Goal: Contribute content: Contribute content

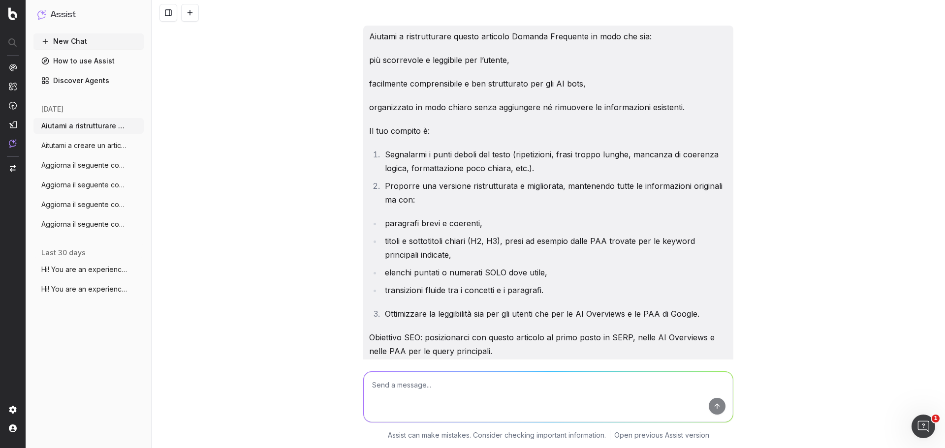
scroll to position [5223, 0]
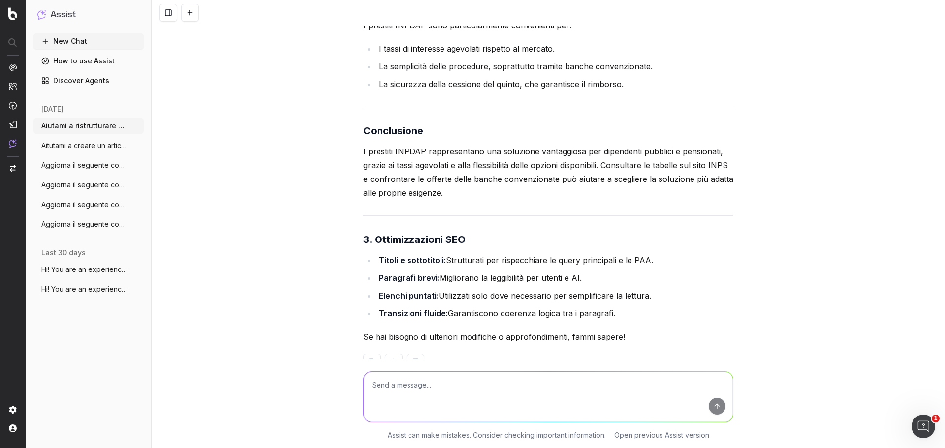
click at [454, 386] on textarea at bounding box center [548, 397] width 369 height 50
click at [451, 384] on textarea "Inserisci anche una frase dove ha più senso" at bounding box center [548, 397] width 369 height 50
click at [625, 382] on textarea "Inserisci anche una frase sul massimale per l'rc moto, dove ha più senso" at bounding box center [548, 397] width 369 height 50
type textarea "Inserisci anche una frase sul massimale per l'rc moto, dove ha più senso"
click at [718, 407] on button "submit" at bounding box center [717, 406] width 17 height 17
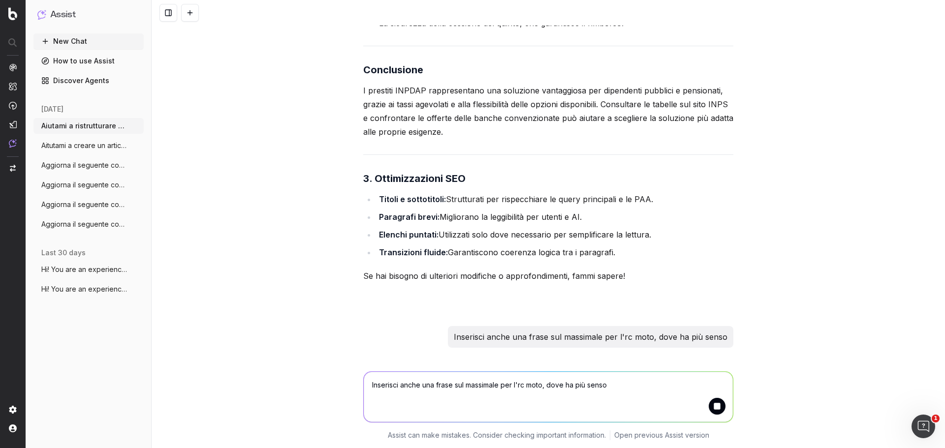
scroll to position [5298, 0]
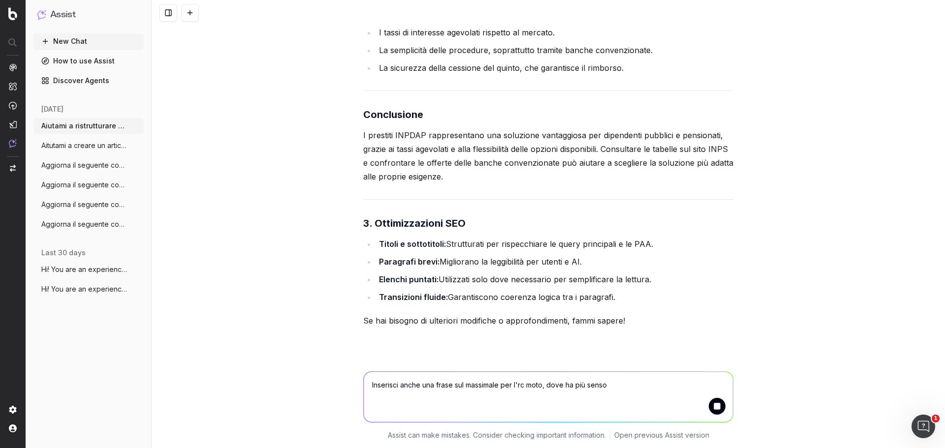
scroll to position [5262, 0]
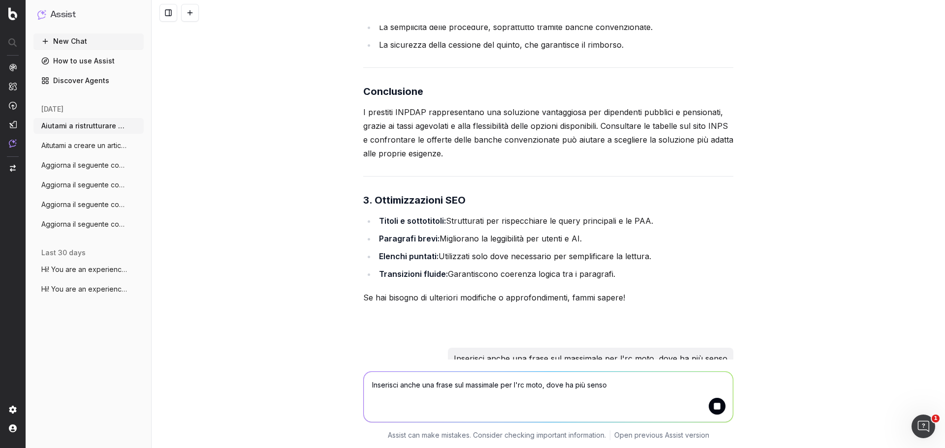
click at [480, 352] on p "Inserisci anche una frase sul massimale per l'rc moto, dove ha più senso" at bounding box center [591, 359] width 274 height 14
copy p "Inserisci anche una frase sul massimale per l'rc moto, dove ha più senso"
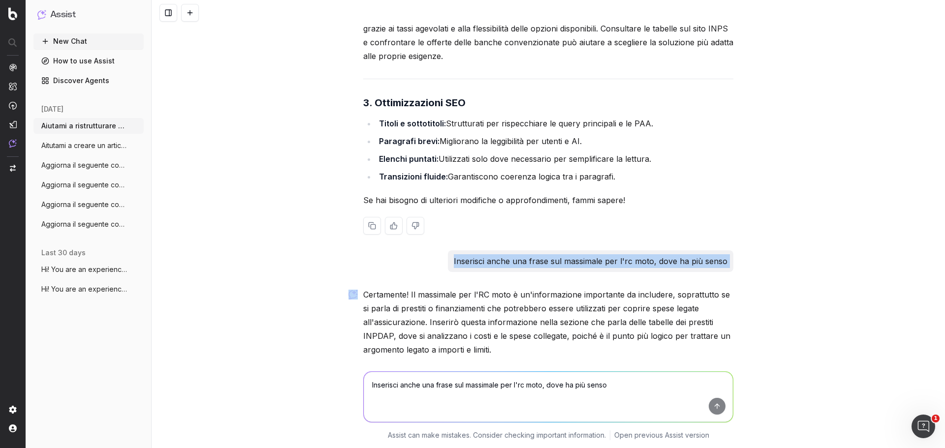
scroll to position [5361, 0]
click at [84, 41] on button "New Chat" at bounding box center [88, 41] width 110 height 16
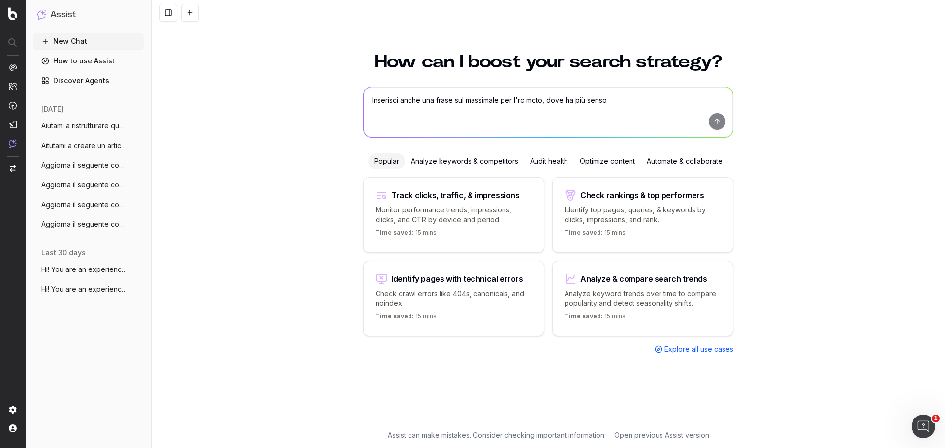
click at [537, 103] on textarea "Inserisci anche una frase sul massimale per l'rc moto, dove ha più senso" at bounding box center [548, 112] width 369 height 50
paste textarea "Aiutami a ristrutturare questo articolo Domanda Frequente/Guida/News in modo ch…"
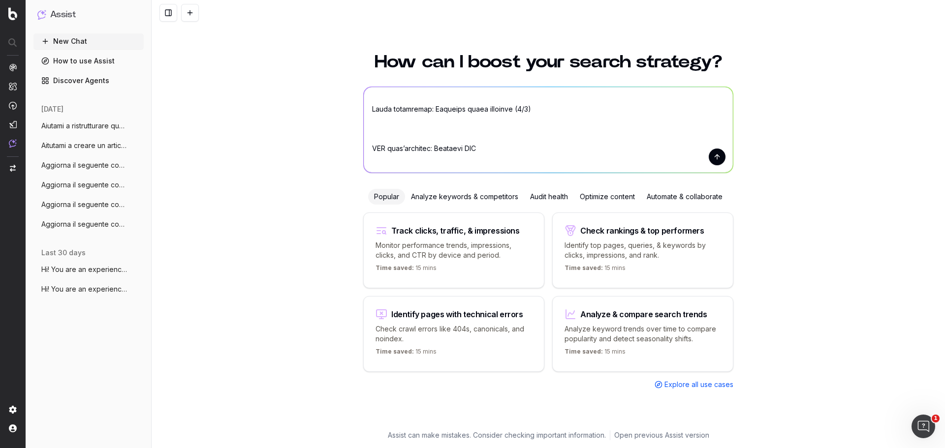
drag, startPoint x: 473, startPoint y: 127, endPoint x: 426, endPoint y: 128, distance: 47.7
click at [426, 128] on textarea at bounding box center [548, 130] width 369 height 86
paste textarea "https://www.prestitionline.it/guide-prestiti/domande-frequenti/come-si-calcola-…"
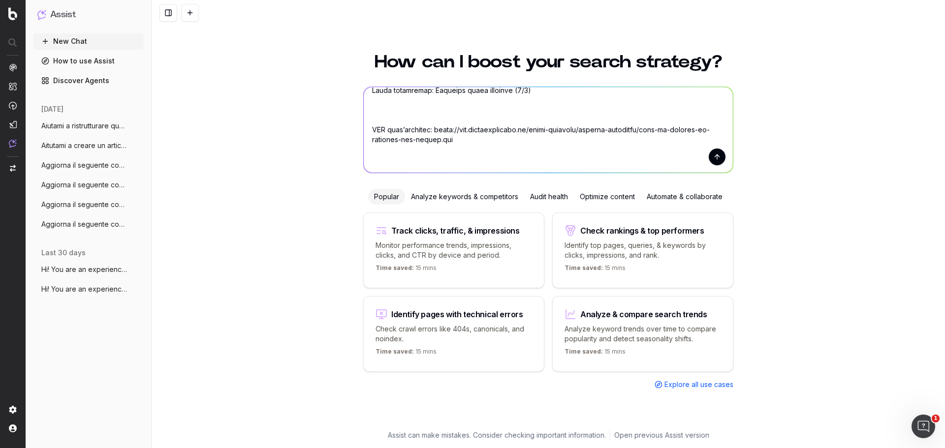
scroll to position [403, 0]
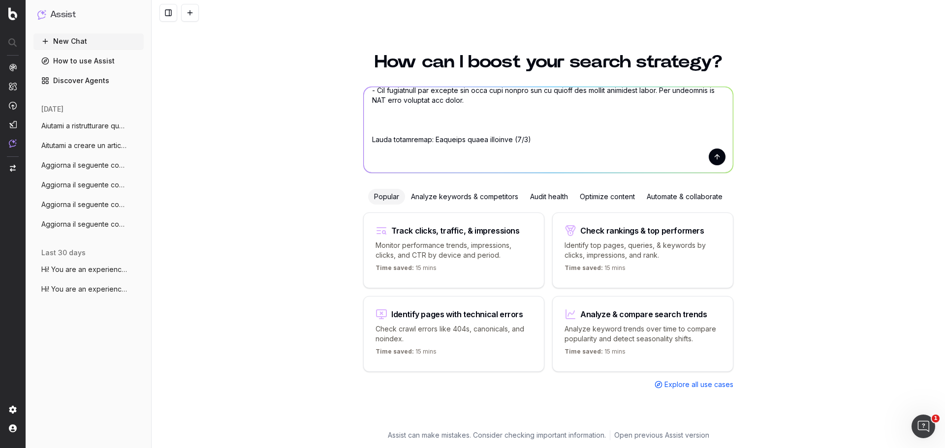
drag, startPoint x: 437, startPoint y: 122, endPoint x: 523, endPoint y: 118, distance: 86.2
click at [523, 118] on textarea at bounding box center [548, 130] width 369 height 86
click at [455, 121] on textarea at bounding box center [548, 130] width 369 height 86
click at [568, 142] on textarea at bounding box center [548, 130] width 369 height 86
click at [545, 105] on textarea at bounding box center [548, 130] width 369 height 86
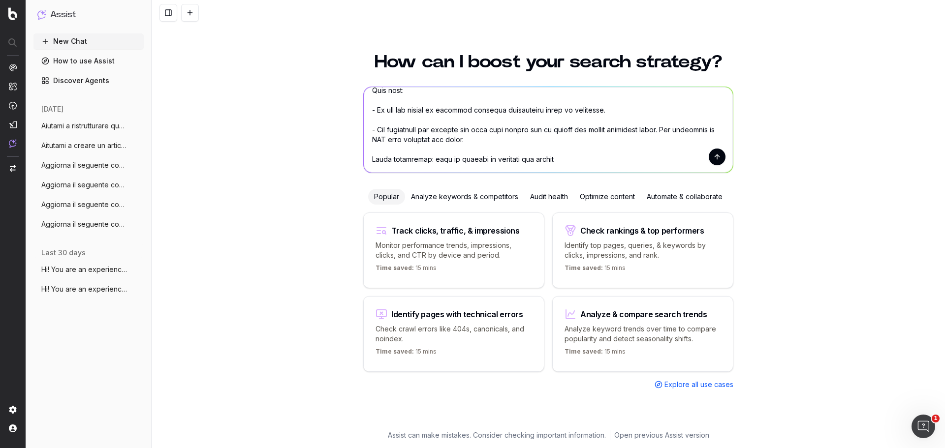
scroll to position [413, 0]
drag, startPoint x: 526, startPoint y: 162, endPoint x: 480, endPoint y: 164, distance: 46.3
click at [480, 164] on textarea at bounding box center [548, 130] width 369 height 86
paste textarea "Come si calcola la cessione del quinto? La base di partenza per calcolare la ma…"
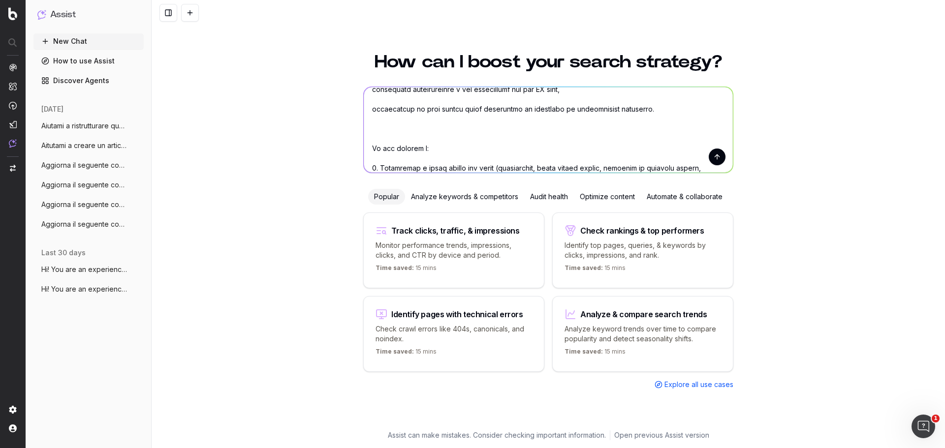
scroll to position [0, 0]
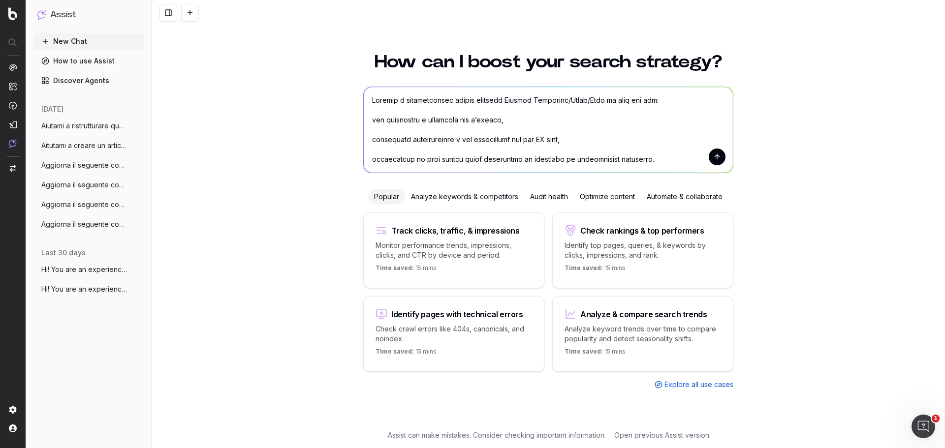
click at [462, 101] on textarea at bounding box center [548, 130] width 369 height 86
drag, startPoint x: 556, startPoint y: 99, endPoint x: 599, endPoint y: 98, distance: 42.3
click at [599, 98] on textarea at bounding box center [548, 130] width 369 height 86
type textarea "Aiutami a ristrutturare questo articolo Domanda Frequente in modo che sia: più …"
click at [709, 155] on button "submit" at bounding box center [717, 157] width 17 height 17
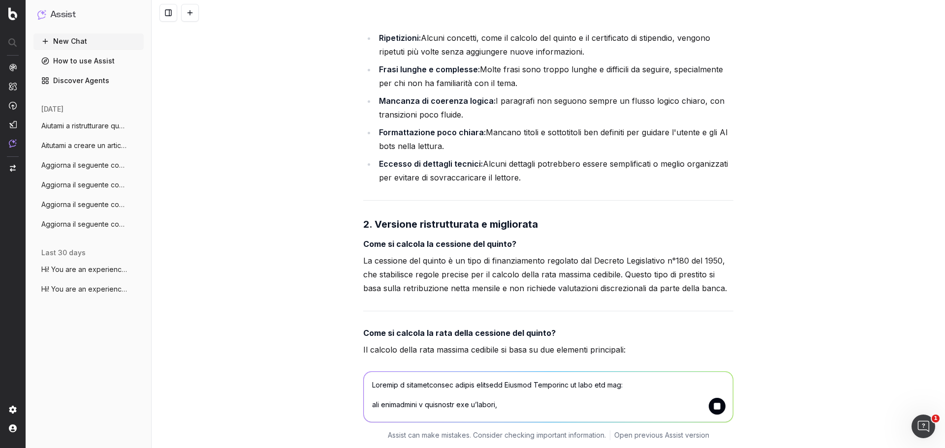
scroll to position [1660, 0]
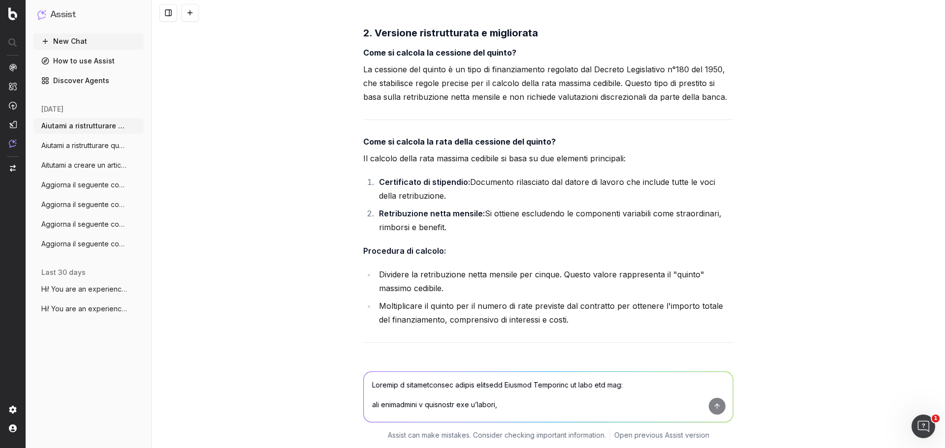
scroll to position [1934, 0]
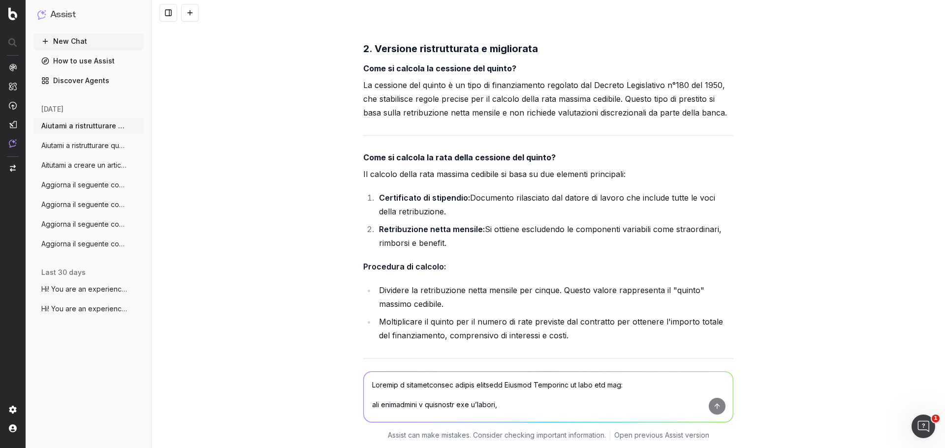
drag, startPoint x: 360, startPoint y: 82, endPoint x: 705, endPoint y: 125, distance: 347.7
copy p "La cessione del quinto è un tipo di finanziamento regolato dal Decreto Legislat…"
click at [546, 157] on strong "Come si calcola la rata della cessione del quinto?" at bounding box center [459, 158] width 192 height 10
drag, startPoint x: 547, startPoint y: 157, endPoint x: 365, endPoint y: 156, distance: 182.1
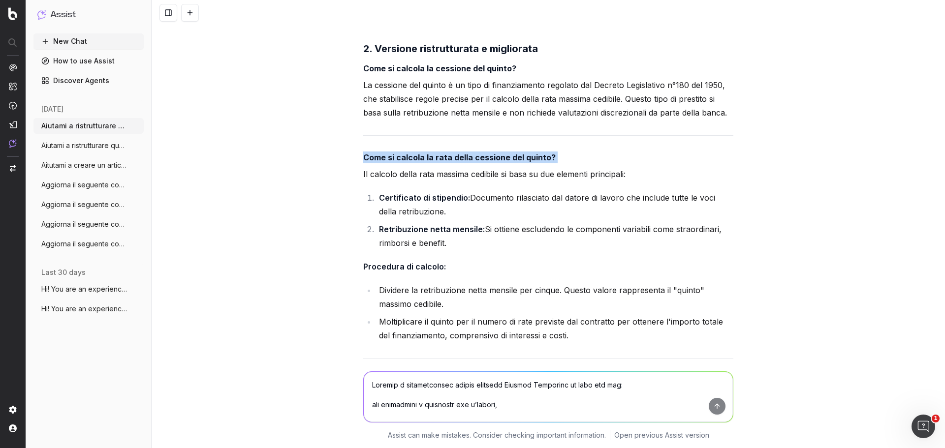
click at [365, 156] on strong "Come si calcola la rata della cessione del quinto?" at bounding box center [459, 158] width 192 height 10
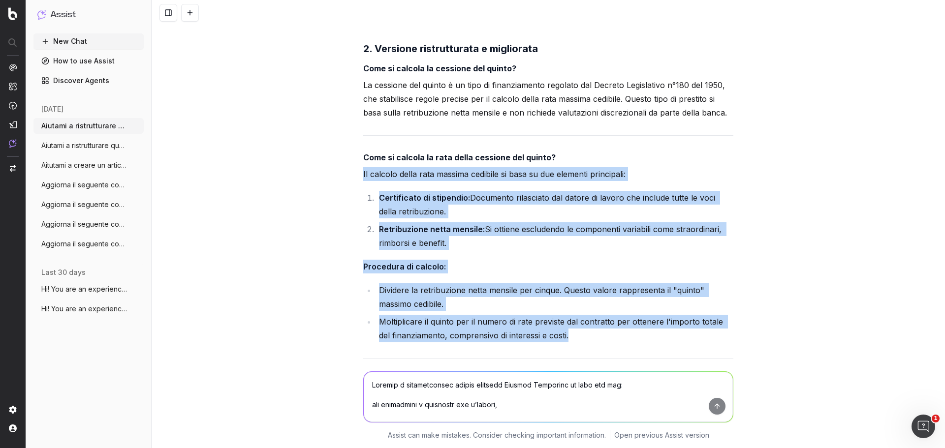
drag, startPoint x: 553, startPoint y: 337, endPoint x: 360, endPoint y: 174, distance: 252.1
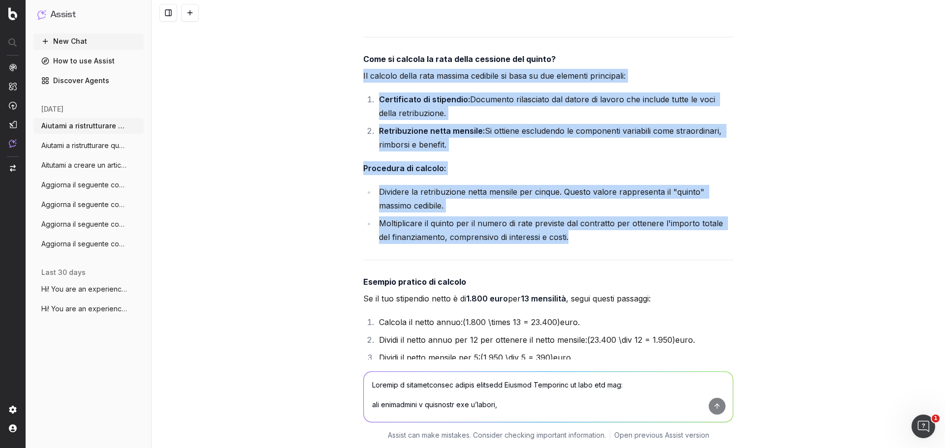
copy div "Il calcolo della rata massima cedibile si basa su due elementi principali: Cert…"
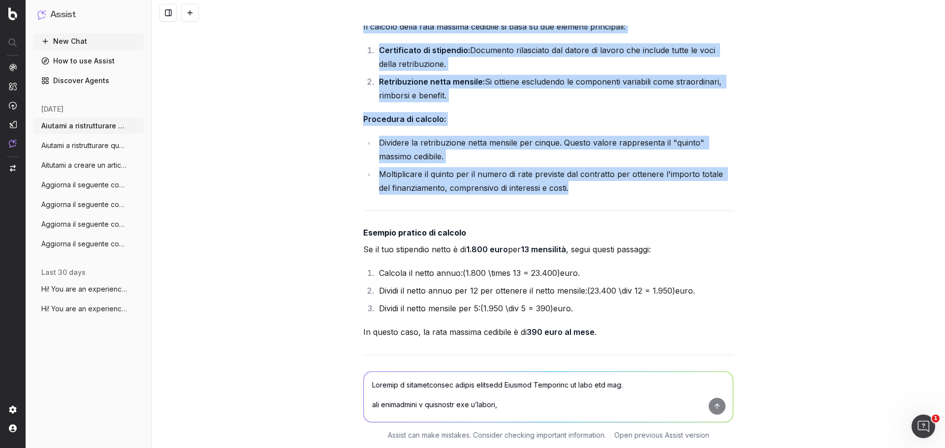
scroll to position [2131, 0]
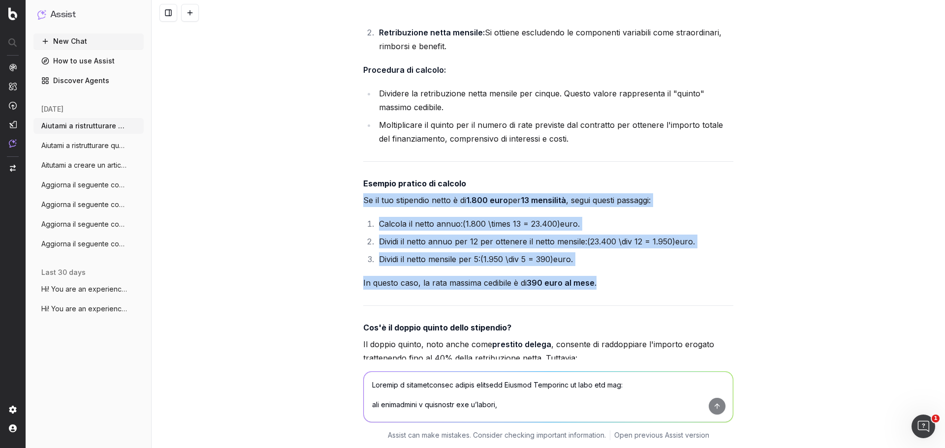
drag, startPoint x: 361, startPoint y: 197, endPoint x: 602, endPoint y: 278, distance: 254.9
click at [602, 278] on div "Per ristrutturare l'articolo e renderlo più leggibile, scorrevole e ottimizzato…" at bounding box center [548, 337] width 370 height 1520
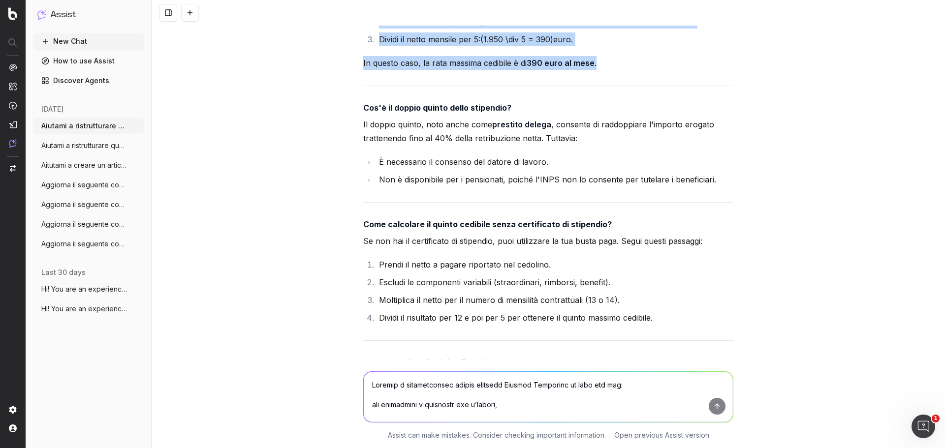
scroll to position [2328, 0]
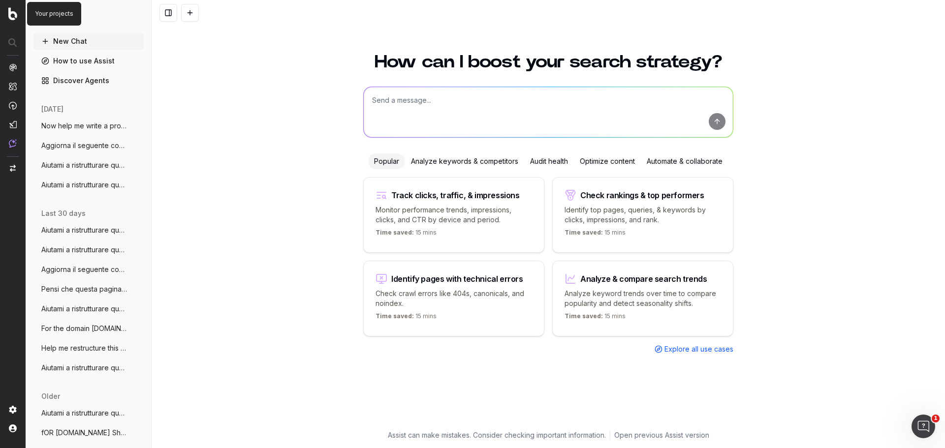
click at [13, 17] on img at bounding box center [12, 13] width 9 height 13
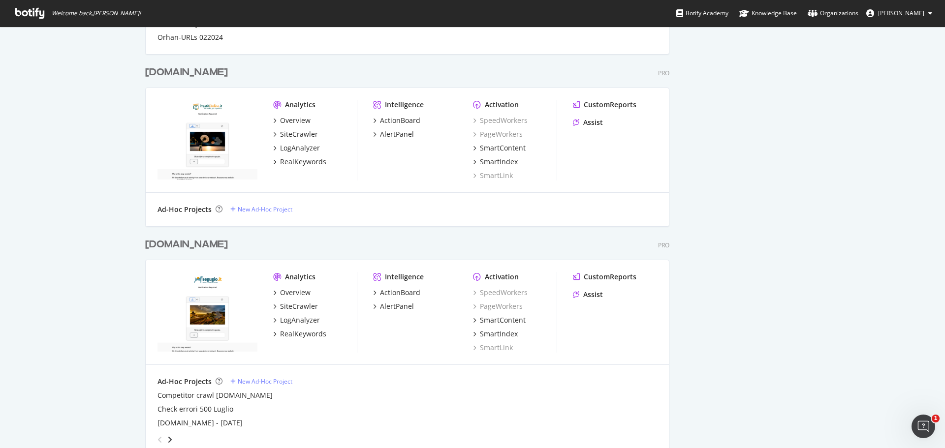
scroll to position [443, 0]
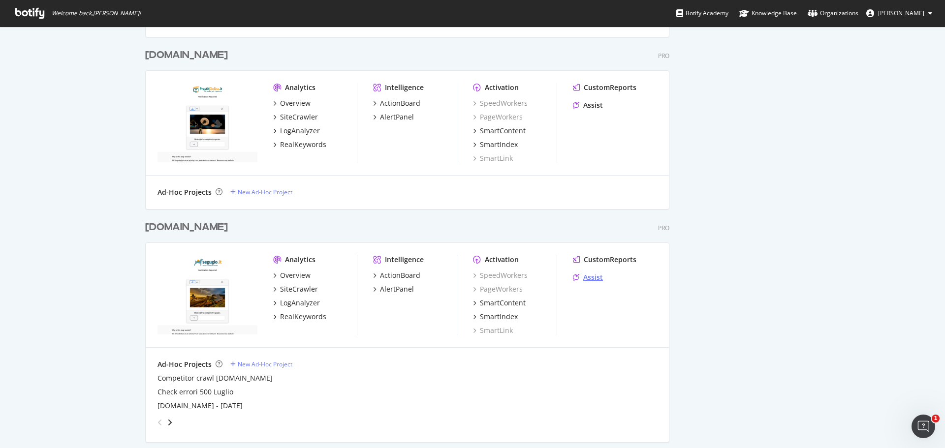
click at [592, 278] on div "Assist" at bounding box center [593, 278] width 20 height 10
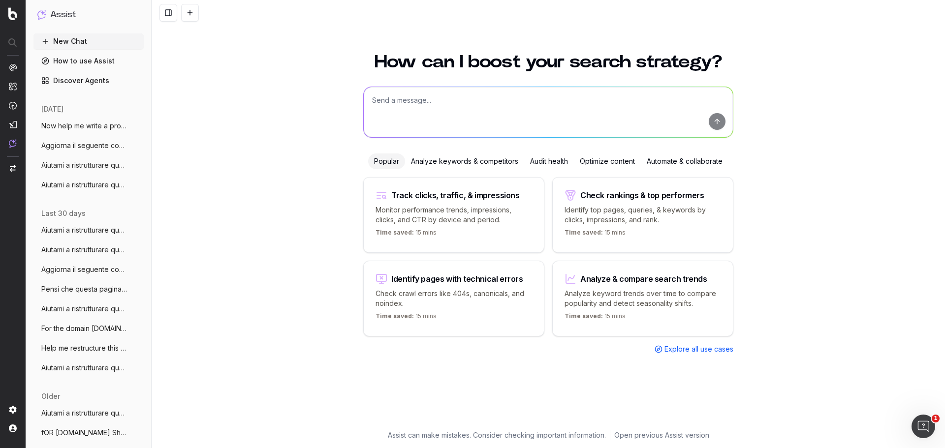
click at [587, 94] on textarea at bounding box center [548, 112] width 369 height 50
paste textarea "Loremip d sitame co adipisci Elitsed Doeiusmod/Tempo/Inci ut labo etd ma aliq E…"
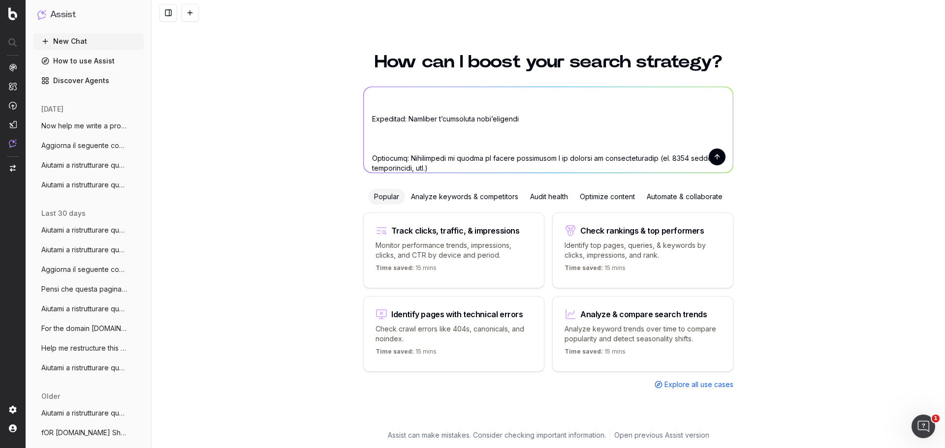
scroll to position [640, 0]
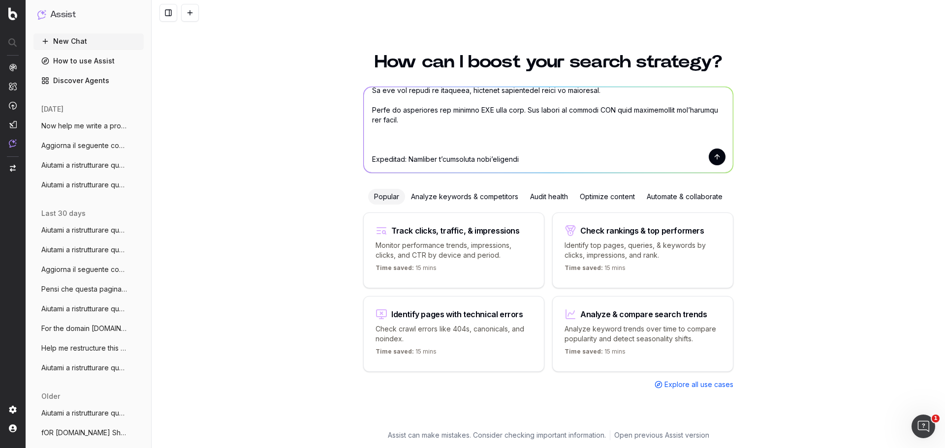
click at [508, 144] on textarea at bounding box center [548, 130] width 369 height 86
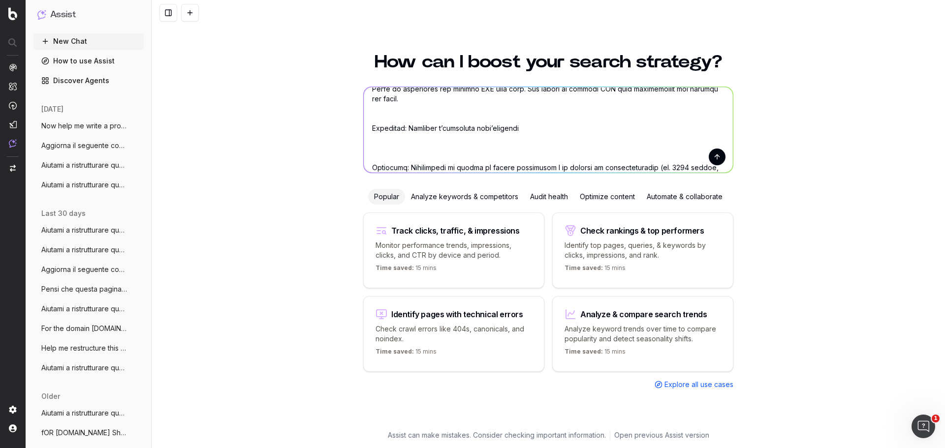
scroll to position [679, 0]
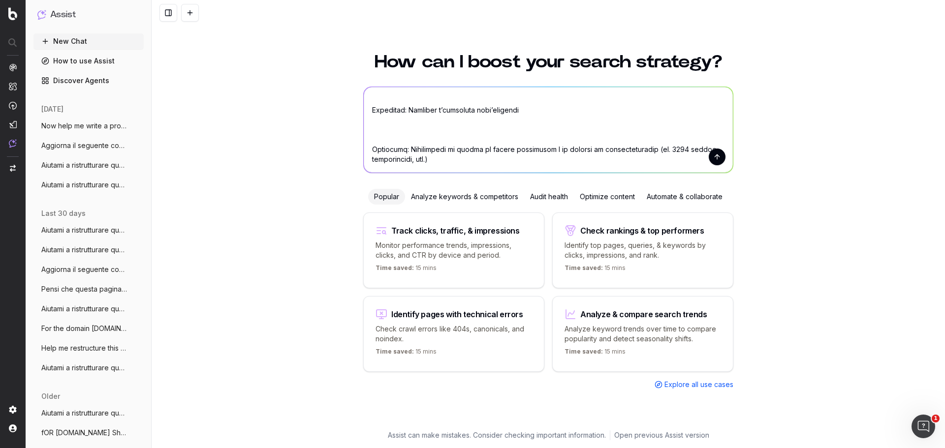
click at [489, 136] on textarea at bounding box center [548, 130] width 369 height 86
click at [487, 107] on textarea at bounding box center [548, 130] width 369 height 86
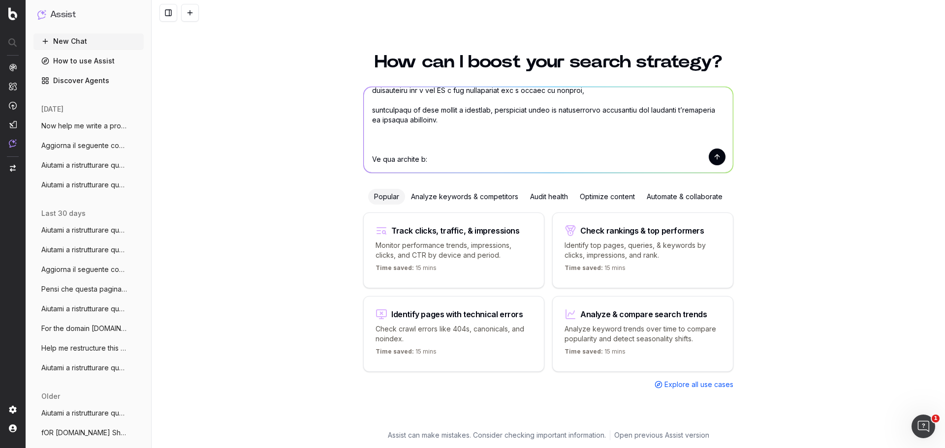
scroll to position [0, 0]
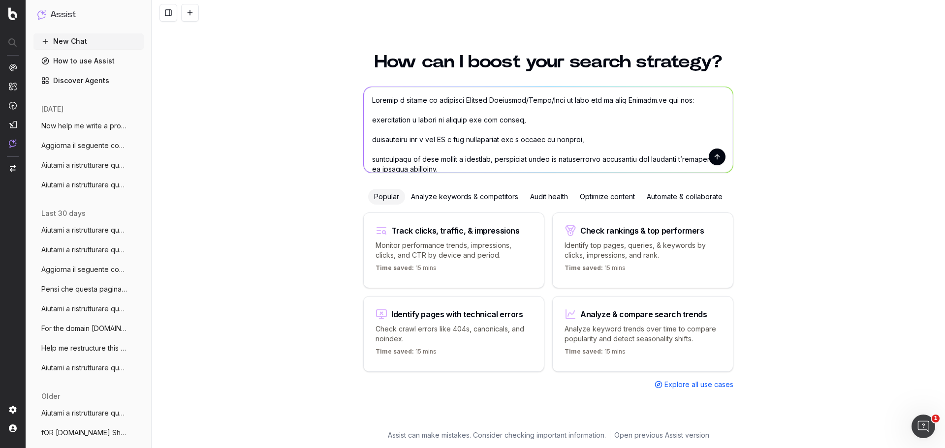
drag, startPoint x: 525, startPoint y: 101, endPoint x: 567, endPoint y: 102, distance: 41.4
click at [567, 102] on textarea at bounding box center [548, 130] width 369 height 86
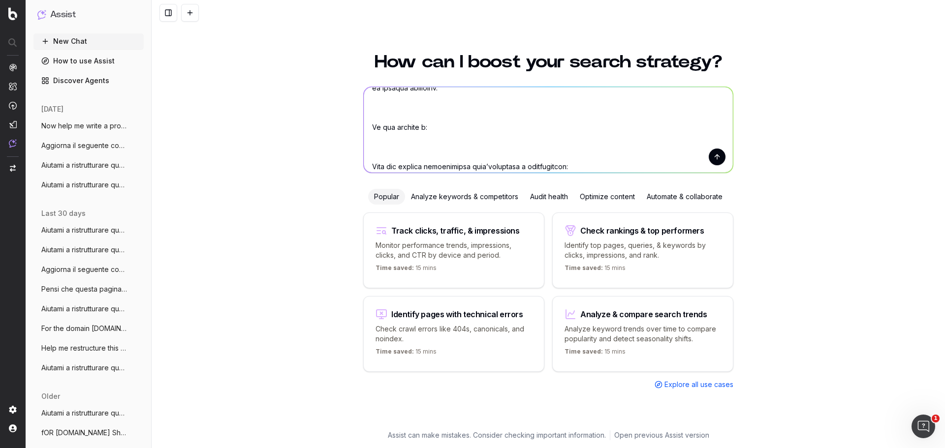
scroll to position [98, 0]
click at [459, 136] on textarea at bounding box center [548, 130] width 369 height 86
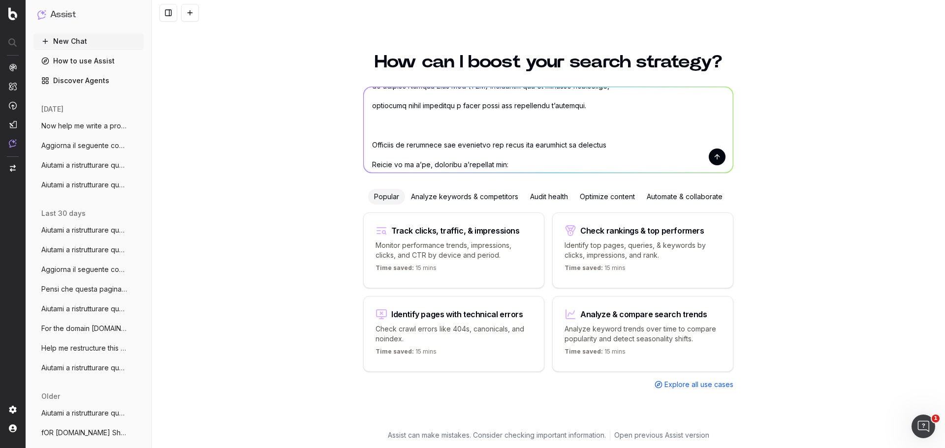
scroll to position [0, 0]
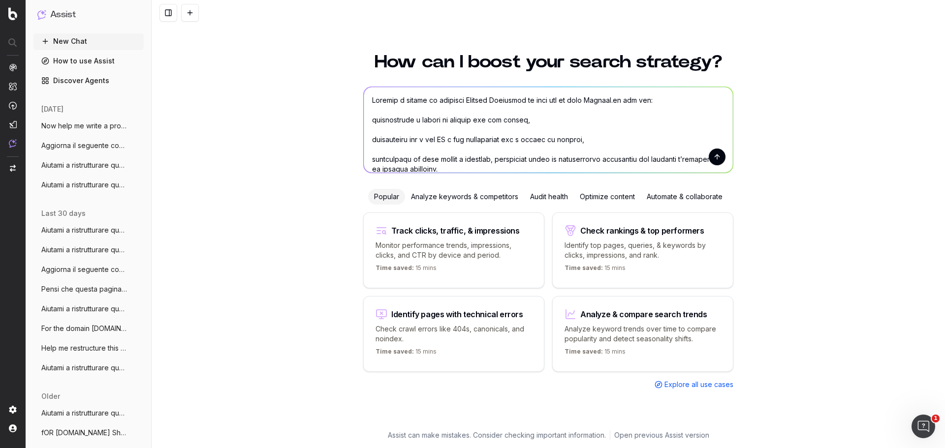
click at [596, 101] on textarea at bounding box center [548, 130] width 369 height 86
click at [593, 99] on textarea at bounding box center [548, 130] width 369 height 86
click at [589, 98] on textarea at bounding box center [548, 130] width 369 height 86
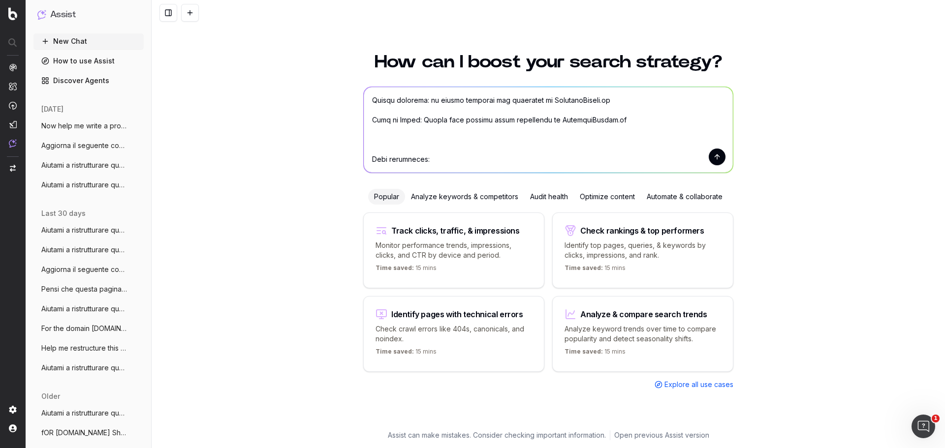
scroll to position [492, 0]
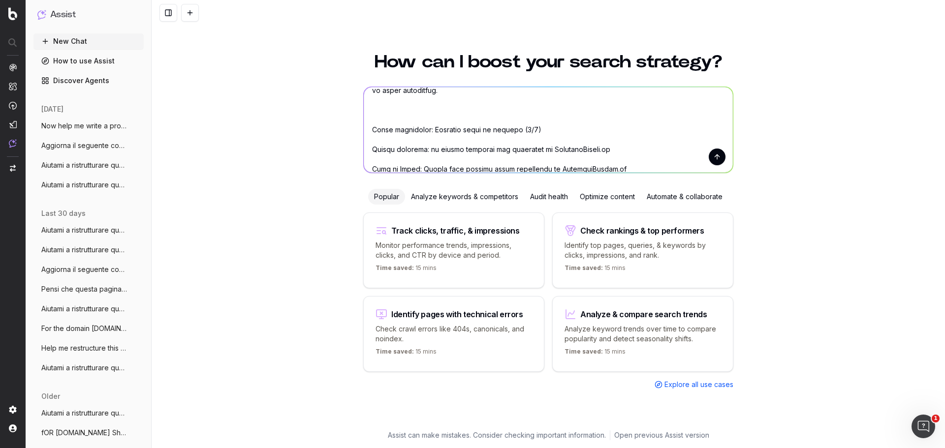
drag, startPoint x: 423, startPoint y: 130, endPoint x: 518, endPoint y: 131, distance: 95.5
click at [518, 131] on textarea at bounding box center [548, 130] width 369 height 86
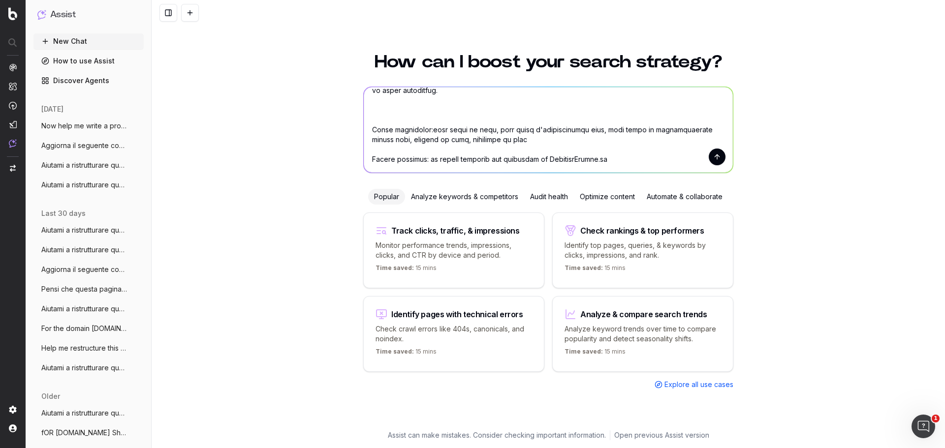
click at [458, 115] on textarea at bounding box center [548, 130] width 369 height 86
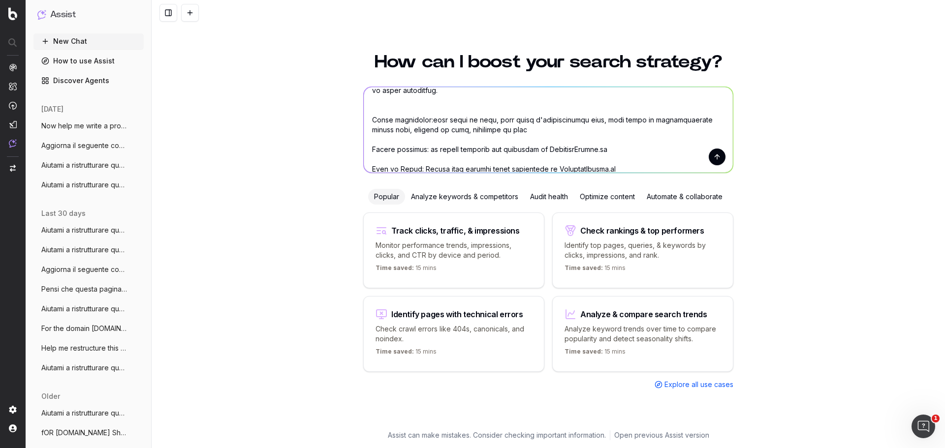
drag, startPoint x: 537, startPoint y: 147, endPoint x: 579, endPoint y: 149, distance: 42.4
click at [579, 149] on textarea at bounding box center [548, 130] width 369 height 86
drag, startPoint x: 536, startPoint y: 150, endPoint x: 613, endPoint y: 148, distance: 76.8
click at [613, 148] on textarea at bounding box center [548, 130] width 369 height 86
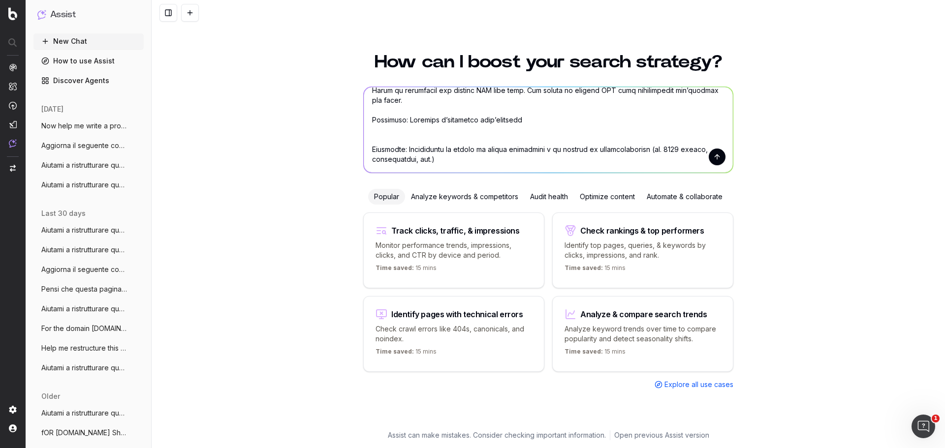
drag, startPoint x: 547, startPoint y: 168, endPoint x: 593, endPoint y: 135, distance: 56.4
click at [594, 137] on textarea at bounding box center [548, 130] width 369 height 86
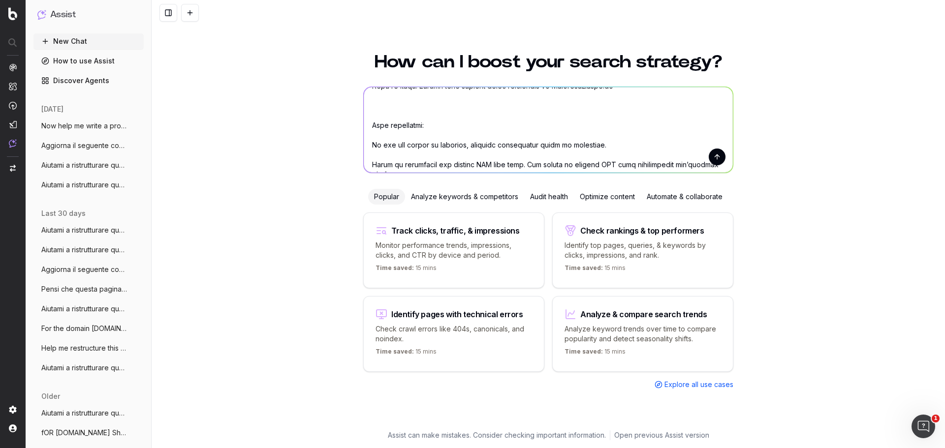
scroll to position [502, 0]
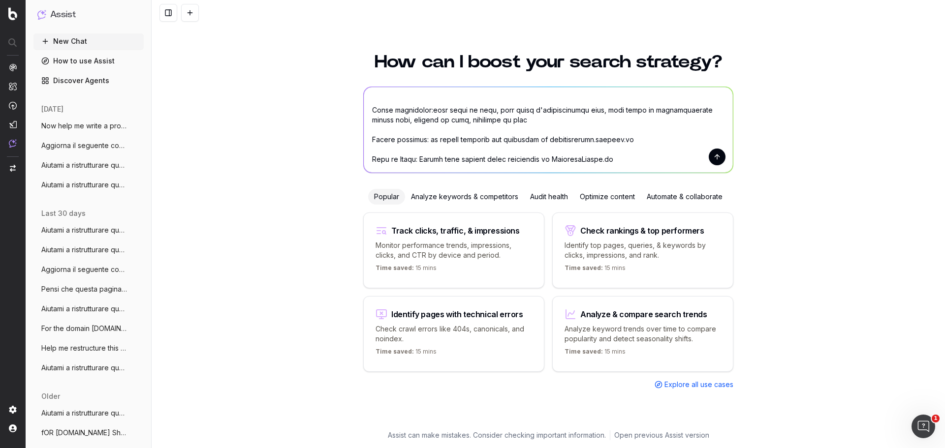
click at [574, 157] on textarea at bounding box center [548, 130] width 369 height 86
paste textarea "assicurazioni.segugio.it"
click at [632, 159] on textarea at bounding box center [548, 130] width 369 height 86
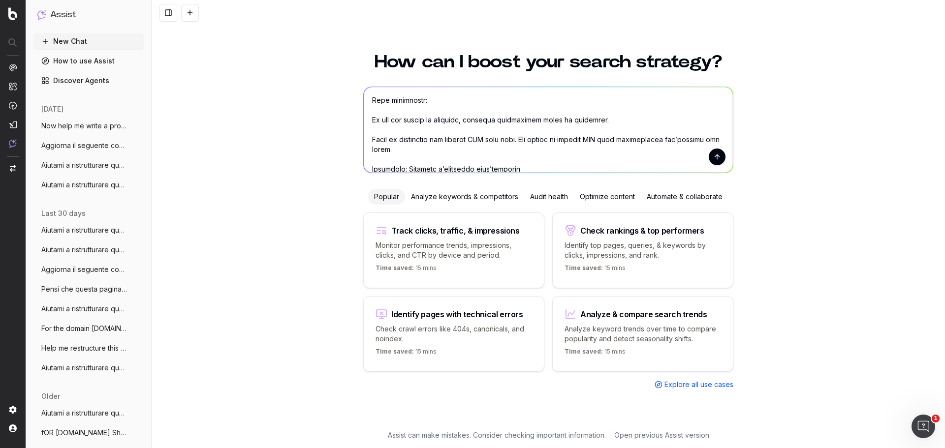
scroll to position [649, 0]
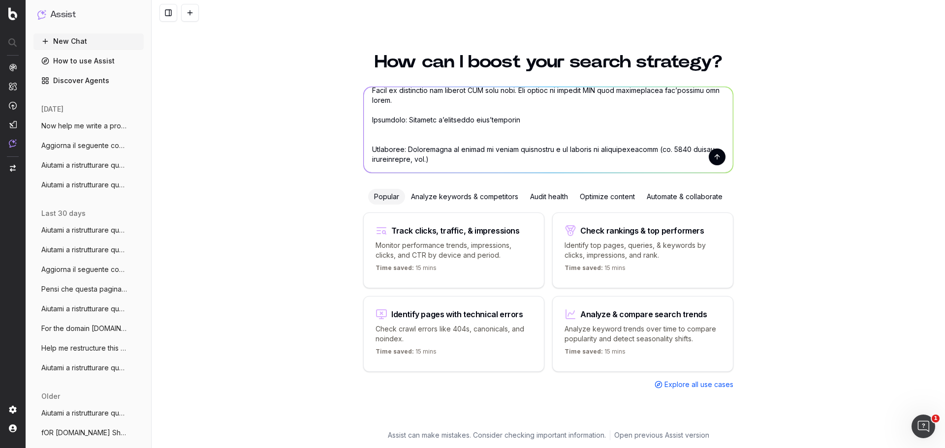
drag, startPoint x: 409, startPoint y: 121, endPoint x: 511, endPoint y: 122, distance: 102.3
click at [511, 122] on textarea at bounding box center [548, 130] width 369 height 86
drag, startPoint x: 414, startPoint y: 151, endPoint x: 432, endPoint y: 157, distance: 18.8
click at [432, 157] on textarea at bounding box center [548, 130] width 369 height 86
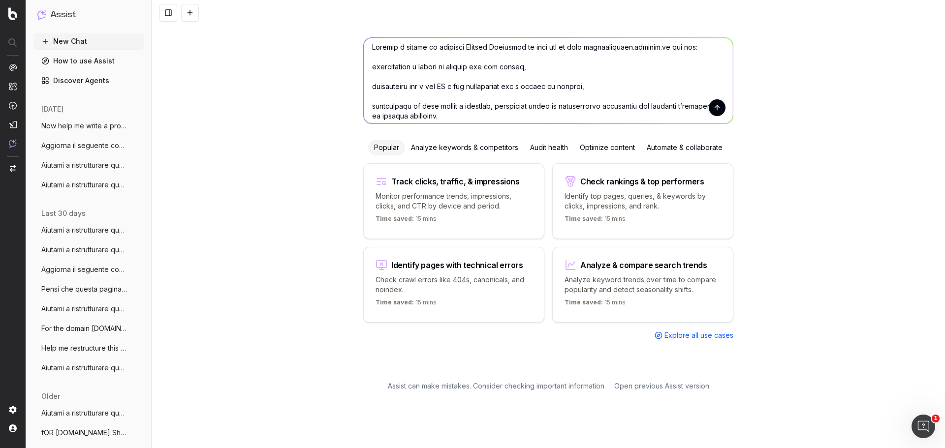
scroll to position [0, 0]
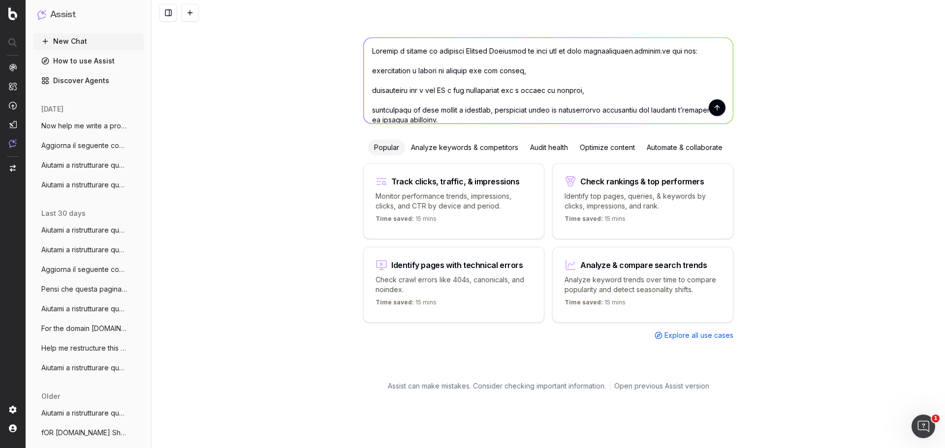
type textarea "Aiutami a creare un articolo Domanda Frequente da zero per il sito assicurazion…"
click at [710, 109] on button "submit" at bounding box center [717, 107] width 17 height 17
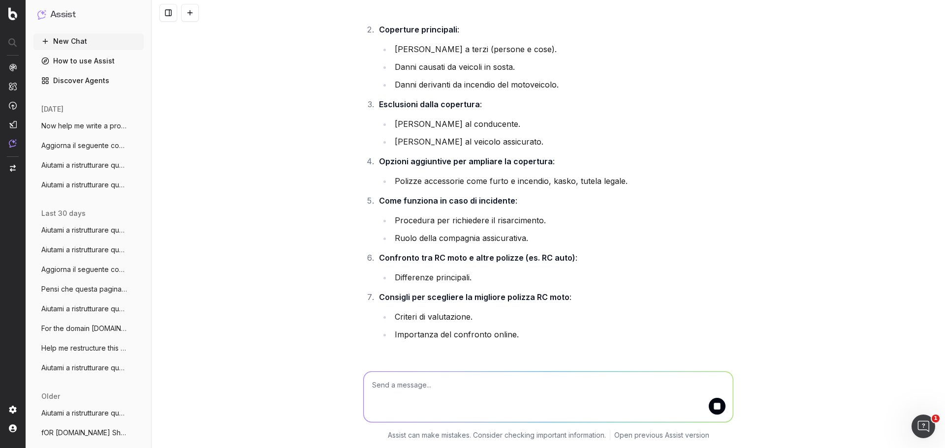
scroll to position [833, 0]
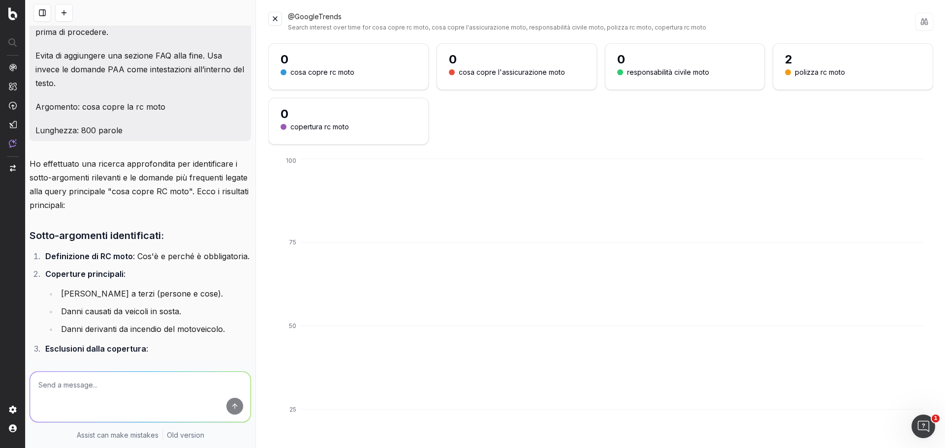
click at [277, 20] on button at bounding box center [275, 19] width 14 height 14
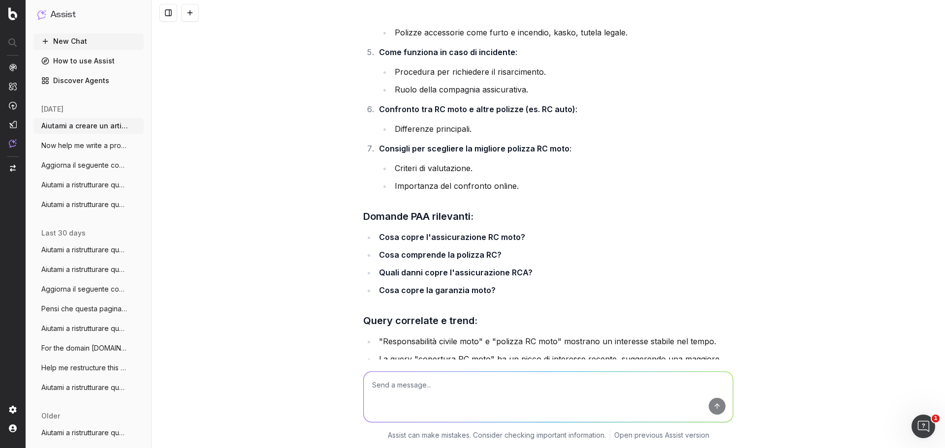
scroll to position [981, 0]
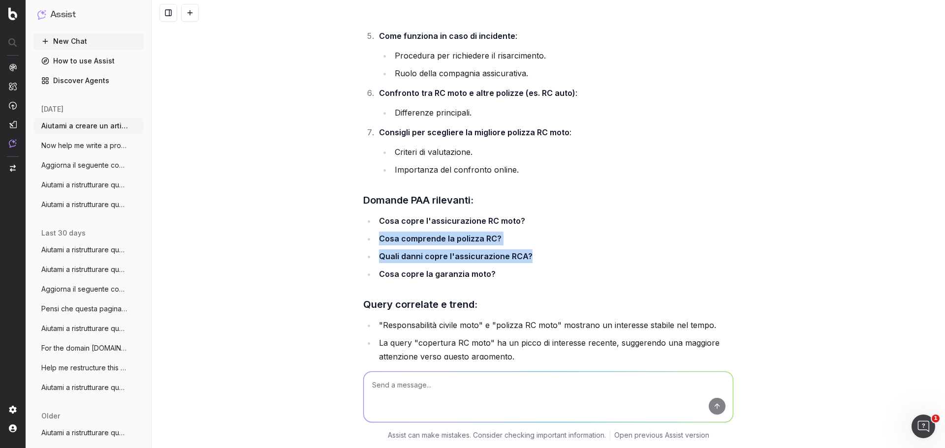
drag, startPoint x: 524, startPoint y: 271, endPoint x: 368, endPoint y: 253, distance: 156.4
click at [368, 253] on ul "Cosa copre l'assicurazione RC moto? Cosa comprende la polizza RC? Quali danni c…" at bounding box center [548, 247] width 370 height 67
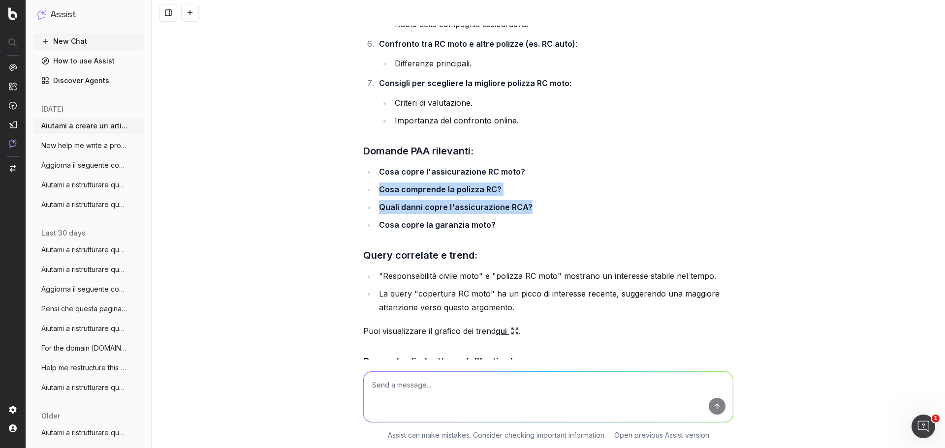
scroll to position [1079, 0]
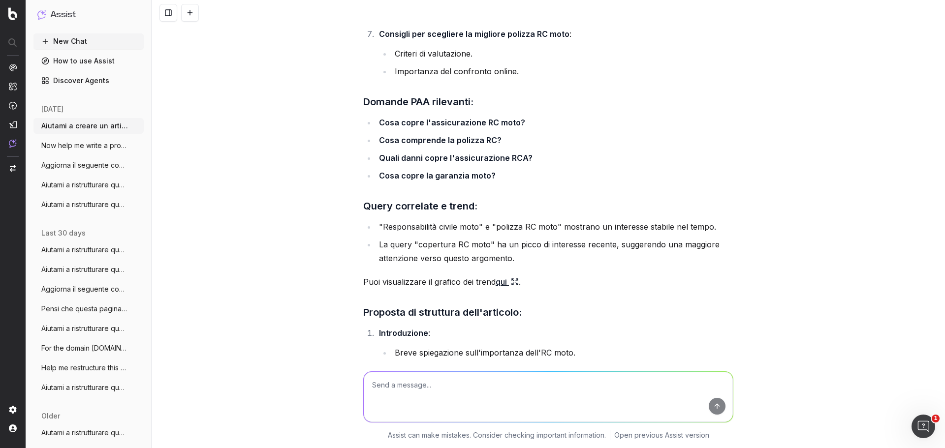
click at [345, 250] on div "Aiutami a creare un articolo Domanda Frequente da zero per il sito assicurazion…" at bounding box center [548, 224] width 793 height 448
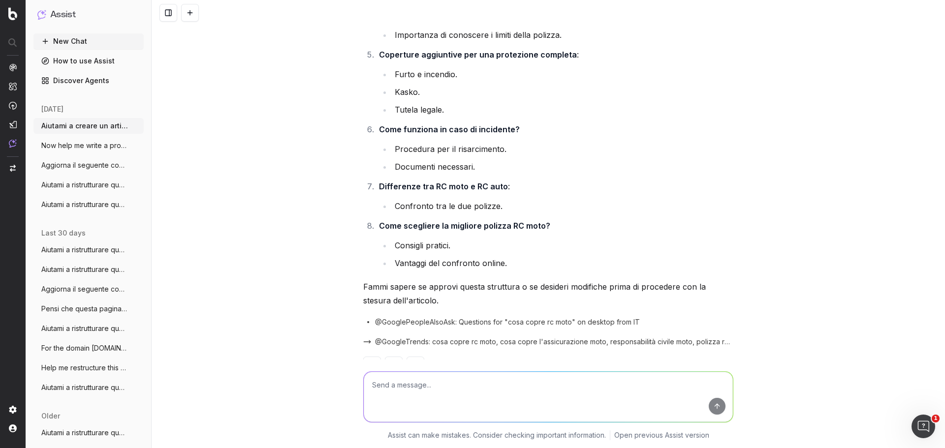
scroll to position [1648, 0]
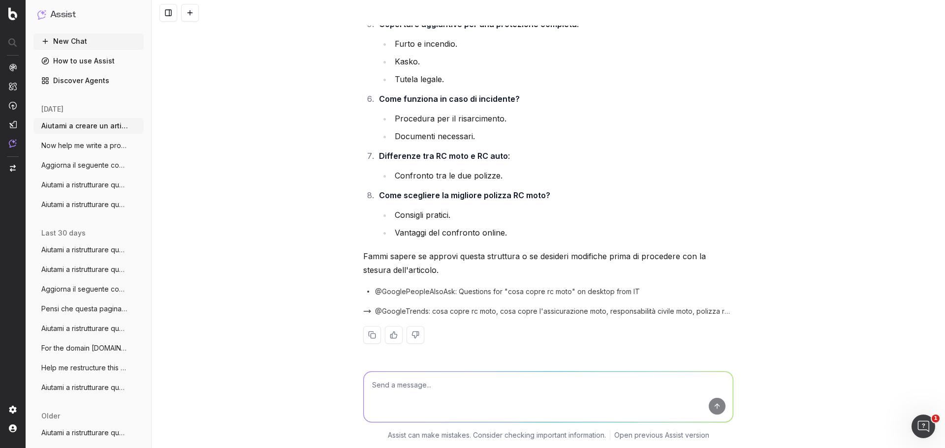
click at [623, 389] on textarea at bounding box center [548, 397] width 369 height 50
click at [630, 383] on textarea at bounding box center [548, 397] width 369 height 50
type textarea "Approvo"
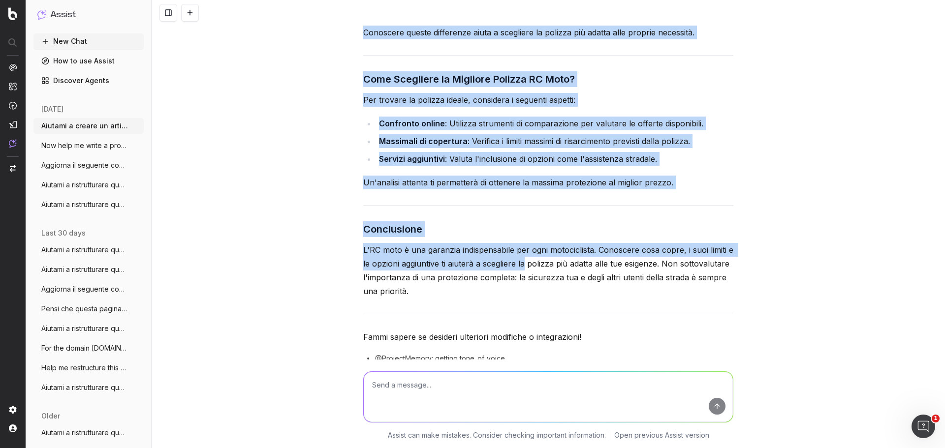
scroll to position [3180, 0]
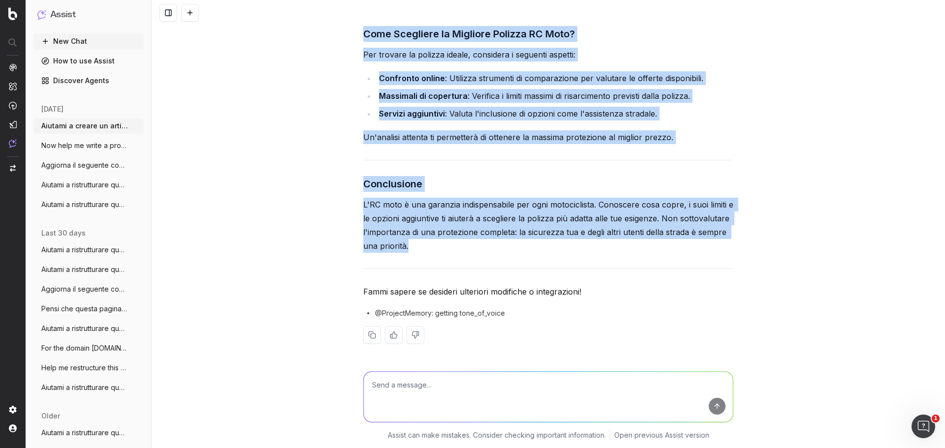
drag, startPoint x: 362, startPoint y: 116, endPoint x: 515, endPoint y: 249, distance: 203.3
copy div "Cosa Copre l'RC Moto? Tutto Quello che Devi Sapere Introduzione L'assicurazione…"
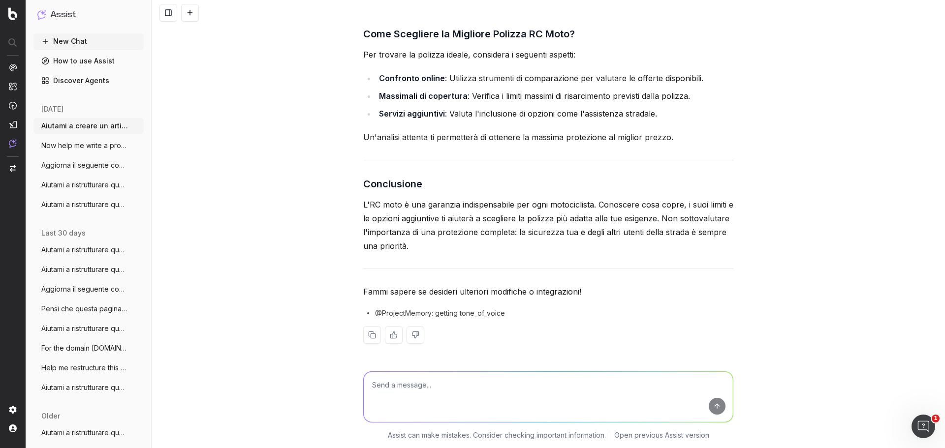
click at [531, 381] on textarea at bounding box center [548, 397] width 369 height 50
type textarea "M"
click at [463, 385] on textarea "Dammi anche una me" at bounding box center [548, 397] width 369 height 50
type textarea "Dammi anche una meta title e meta description per questo articolo"
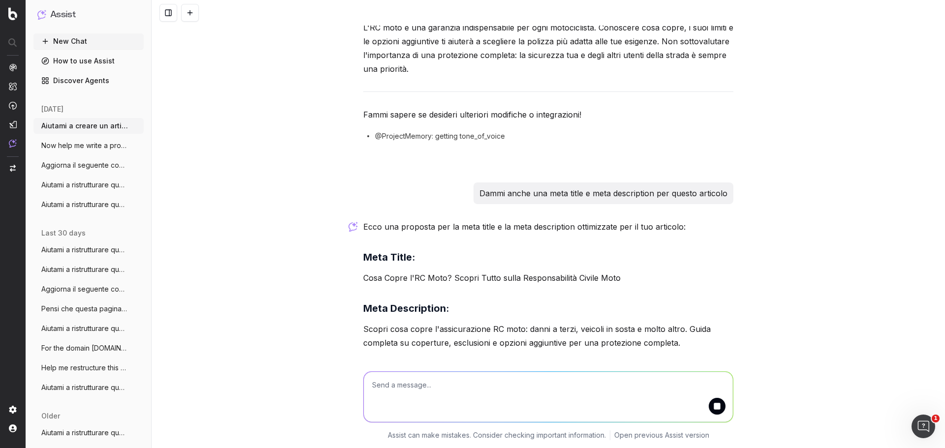
scroll to position [3391, 0]
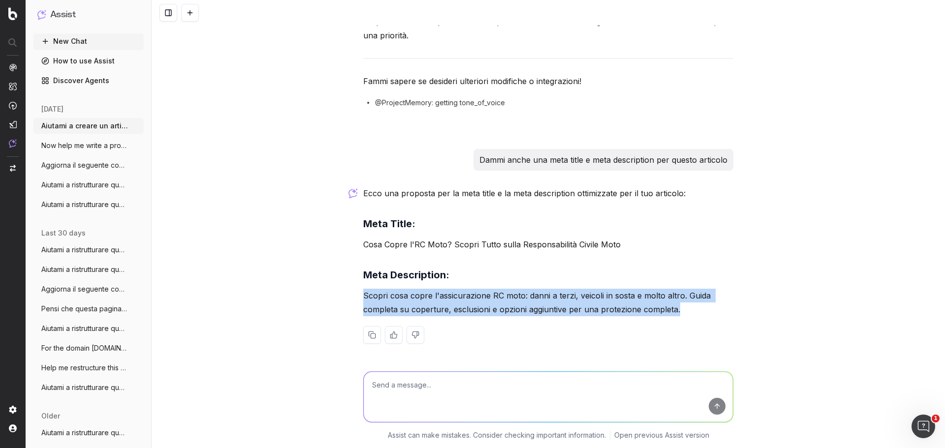
drag, startPoint x: 678, startPoint y: 310, endPoint x: 359, endPoint y: 297, distance: 318.6
click at [363, 297] on p "Scopri cosa copre l'assicurazione RC moto: danni a terzi, veicoli in sosta e mo…" at bounding box center [548, 303] width 370 height 28
copy p "Scopri cosa copre l'assicurazione RC moto: danni a terzi, veicoli in sosta e mo…"
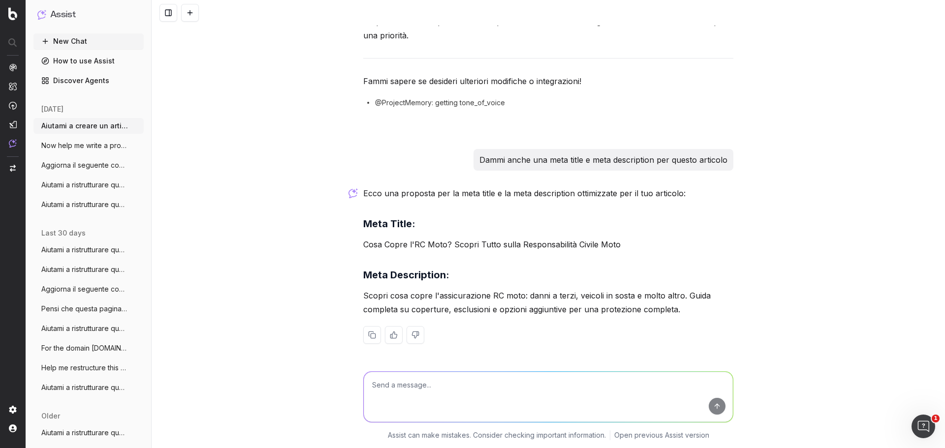
click at [618, 382] on textarea at bounding box center [548, 397] width 369 height 50
paste textarea "Inserisci anche una frase sul massimale per l'rc moto, dove ha più senso"
click at [616, 384] on textarea "Inserisci anche una frase sul massimale per l'rc moto, dove ha più senso" at bounding box center [548, 397] width 369 height 50
type textarea "Inserisci anche una frase sul massimale per l'rc moto, dove ha più senso nell'a…"
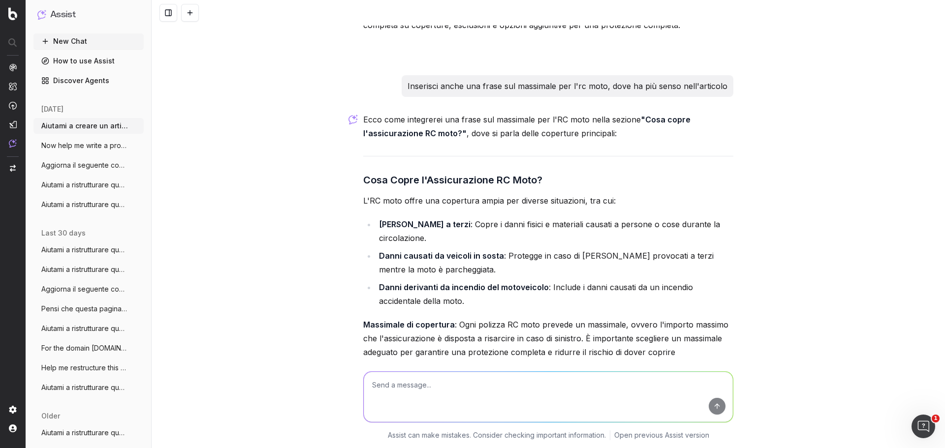
scroll to position [3692, 0]
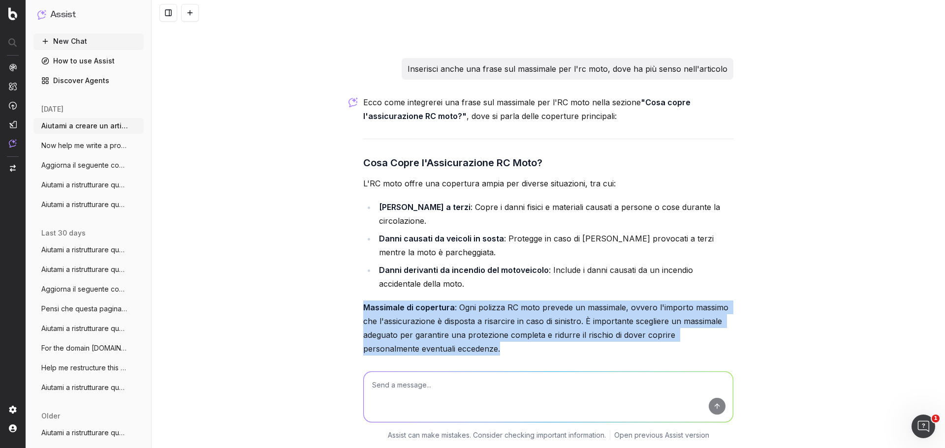
drag, startPoint x: 360, startPoint y: 294, endPoint x: 452, endPoint y: 333, distance: 99.9
click at [452, 333] on p "Massimale di copertura : Ogni polizza RC moto prevede un massimale, ovvero l'im…" at bounding box center [548, 328] width 370 height 55
copy p "Massimale di copertura : Ogni polizza RC moto prevede un massimale, ovvero l'im…"
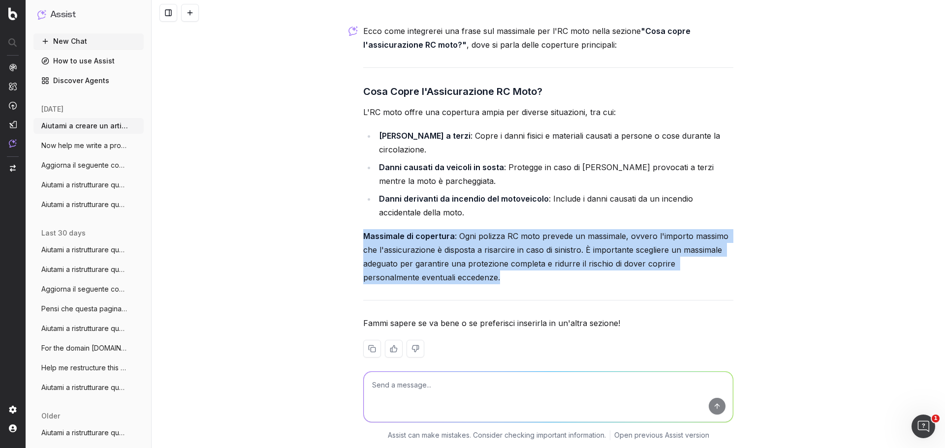
scroll to position [3764, 0]
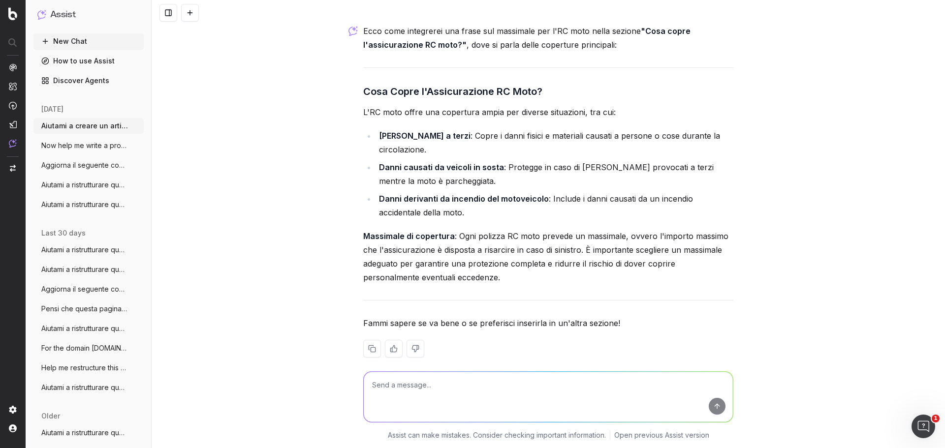
click at [508, 382] on textarea at bounding box center [548, 397] width 369 height 50
